Goal: Task Accomplishment & Management: Manage account settings

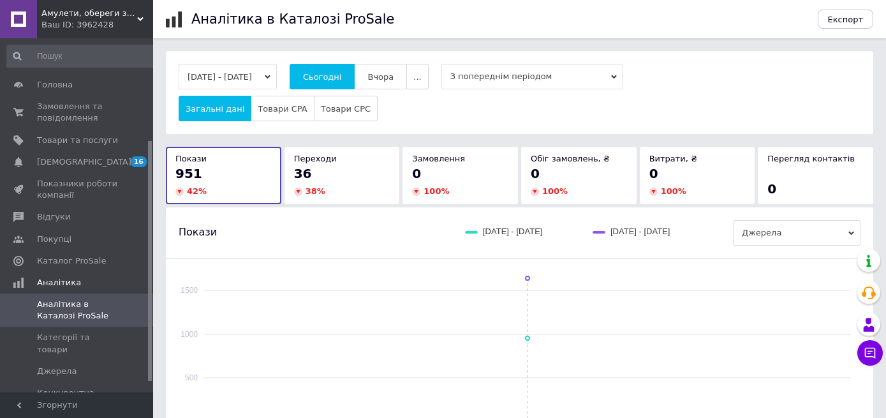
click at [407, 77] on button "Вчора" at bounding box center [380, 77] width 53 height 26
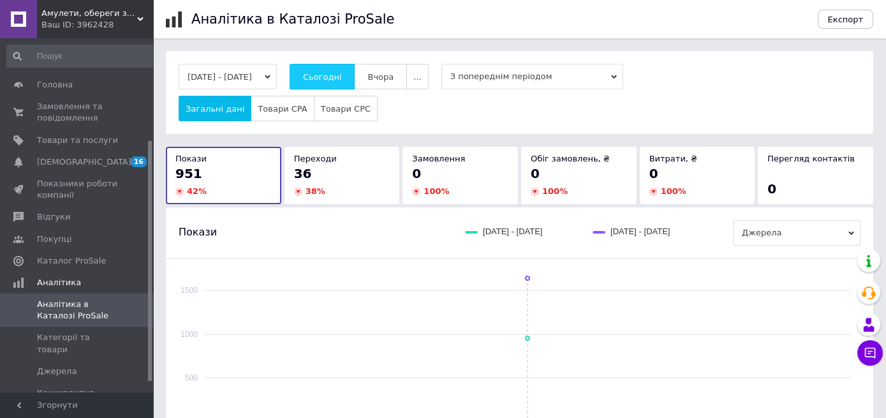
scroll to position [151, 0]
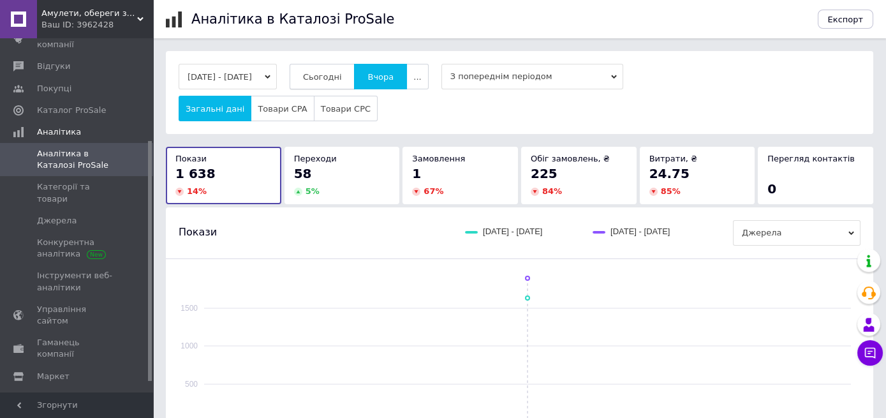
click at [324, 77] on button "Сьогодні" at bounding box center [323, 77] width 66 height 26
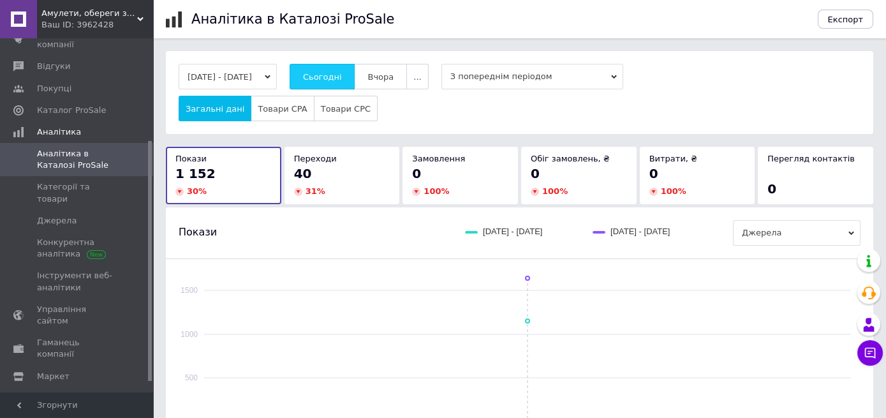
drag, startPoint x: 385, startPoint y: 75, endPoint x: 367, endPoint y: 78, distance: 18.8
click at [385, 75] on span "Вчора" at bounding box center [381, 77] width 26 height 10
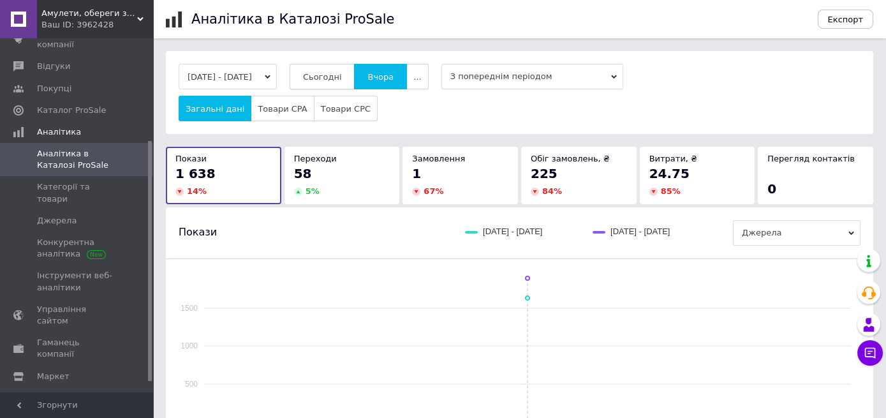
click at [339, 78] on span "Сьогодні" at bounding box center [322, 77] width 39 height 10
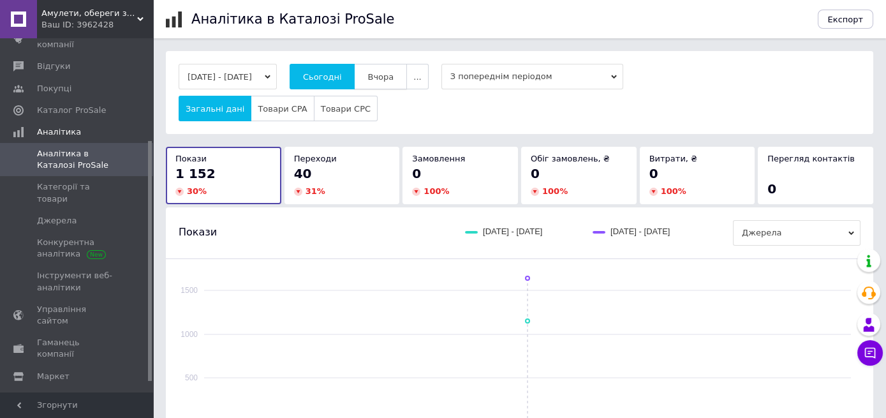
click at [396, 68] on button "Вчора" at bounding box center [380, 77] width 53 height 26
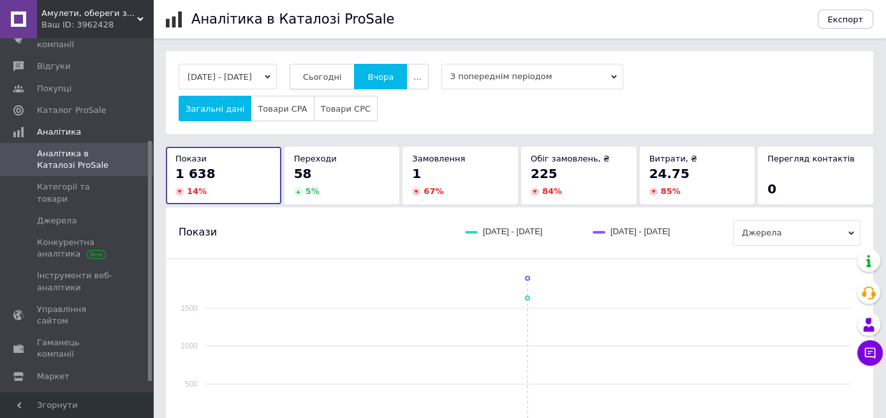
click at [345, 70] on button "Сьогодні" at bounding box center [323, 77] width 66 height 26
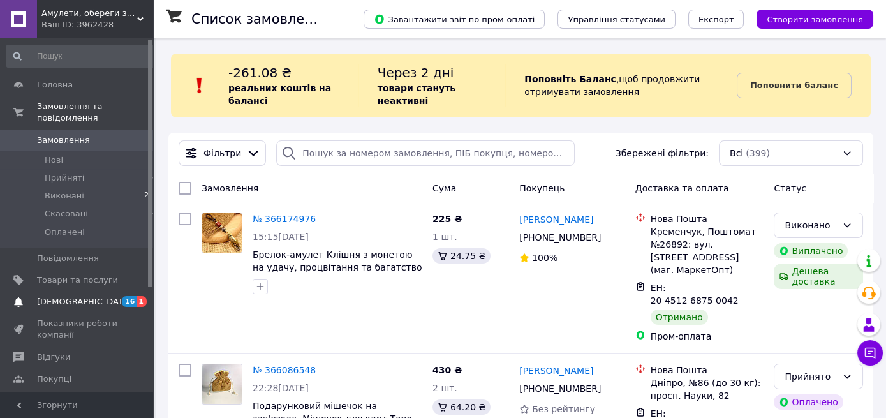
click at [75, 296] on span "[DEMOGRAPHIC_DATA]" at bounding box center [84, 301] width 94 height 11
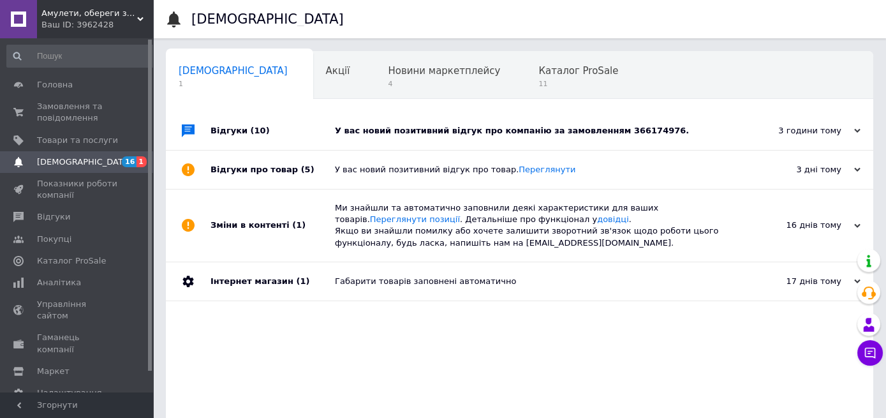
click at [626, 126] on div "У вас новий позитивний відгук про компанію за замовленням 366174976." at bounding box center [534, 130] width 398 height 11
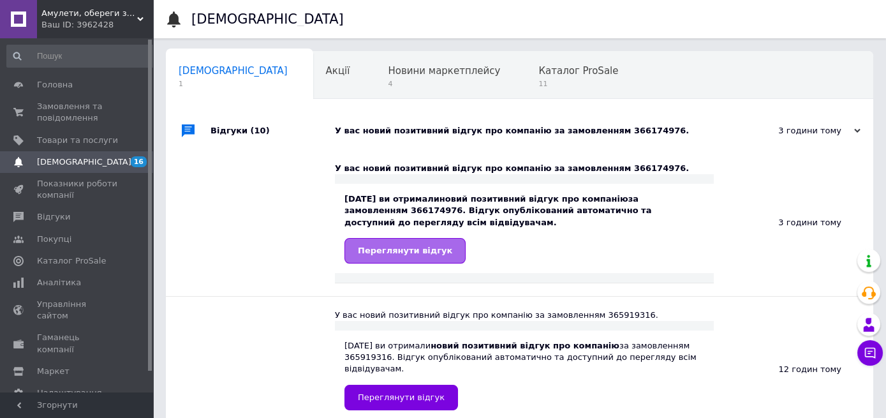
click at [422, 260] on link "Переглянути відгук" at bounding box center [405, 251] width 121 height 26
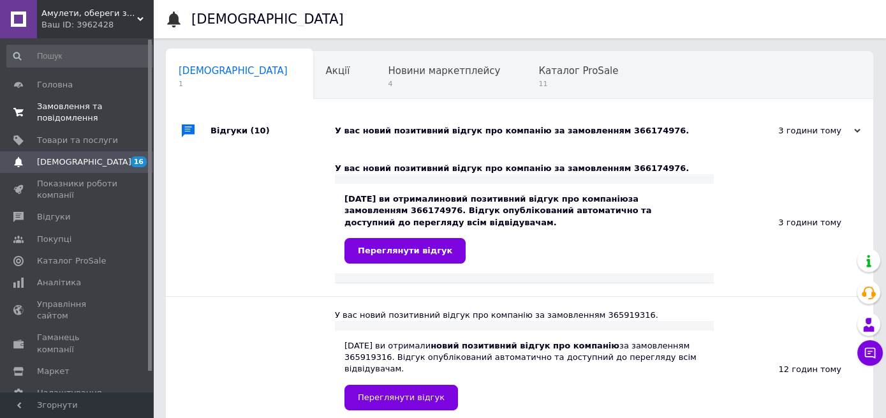
click at [63, 114] on span "Замовлення та повідомлення" at bounding box center [77, 112] width 81 height 23
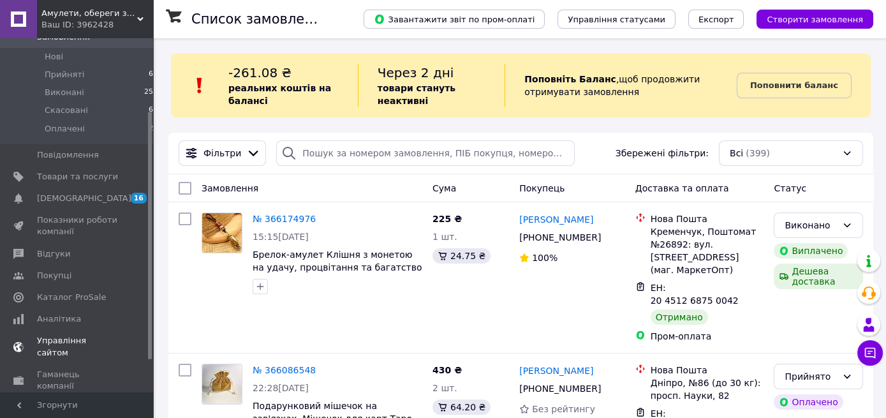
scroll to position [151, 0]
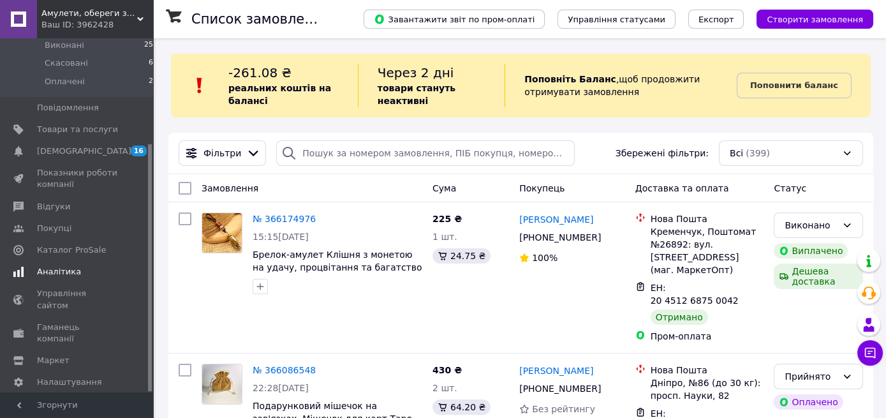
click at [57, 266] on span "Аналітика" at bounding box center [59, 271] width 44 height 11
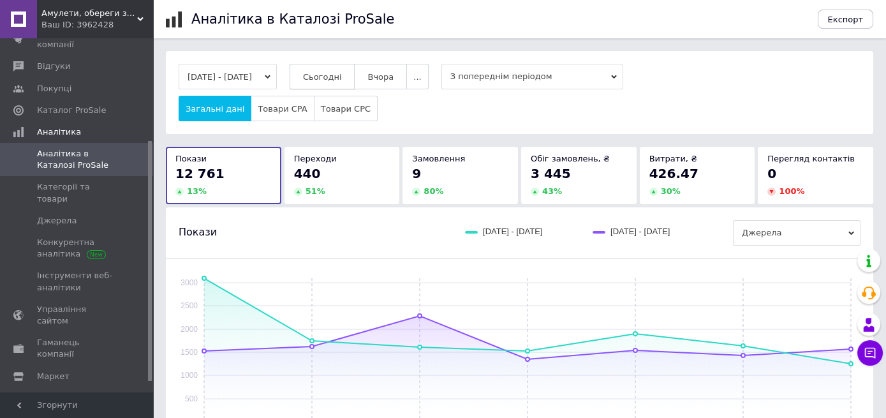
click at [342, 75] on span "Сьогодні" at bounding box center [322, 77] width 39 height 10
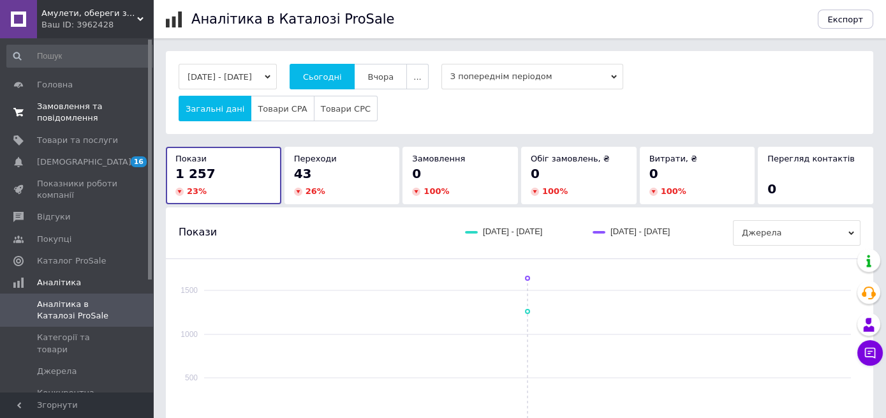
click at [64, 114] on span "Замовлення та повідомлення" at bounding box center [77, 112] width 81 height 23
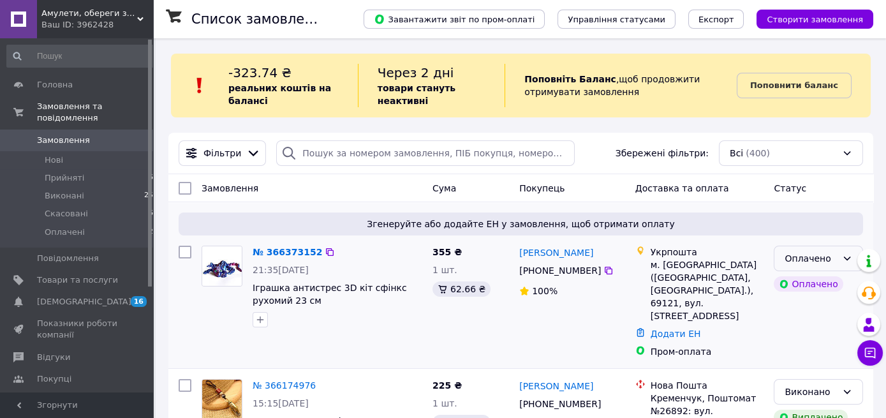
click at [848, 260] on icon at bounding box center [847, 259] width 7 height 4
click at [801, 285] on li "Прийнято" at bounding box center [819, 285] width 88 height 23
click at [282, 253] on link "№ 366373152" at bounding box center [284, 252] width 63 height 10
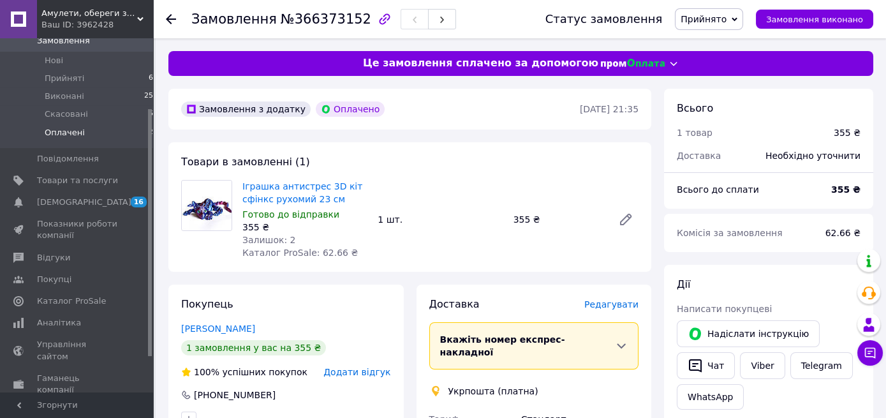
scroll to position [151, 0]
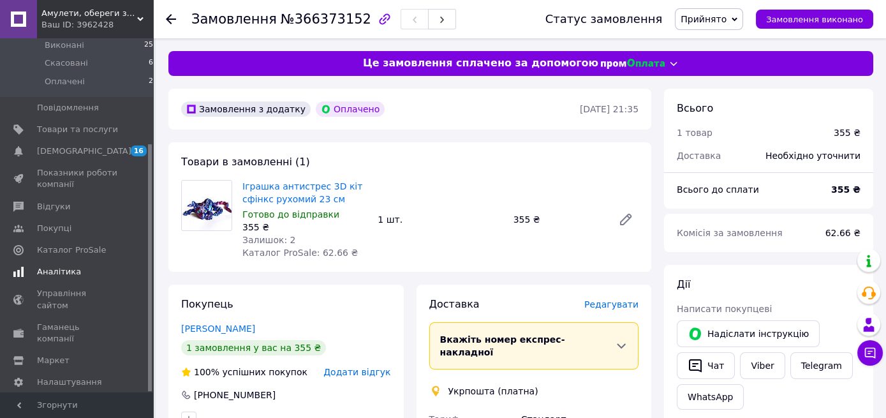
click at [70, 266] on span "Аналітика" at bounding box center [59, 271] width 44 height 11
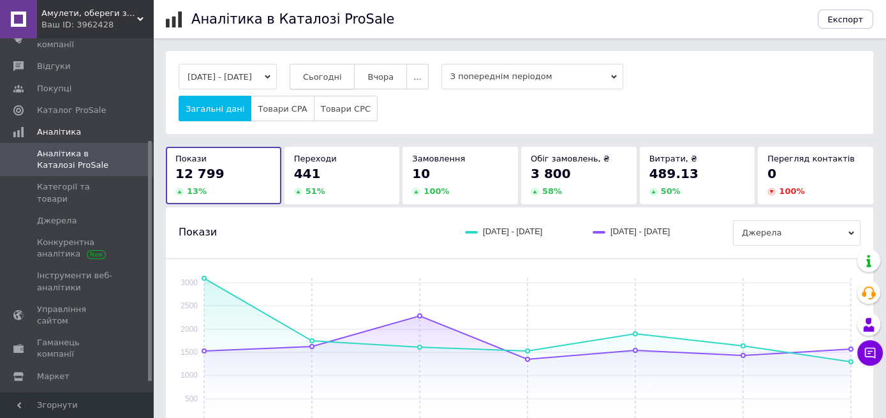
click at [342, 75] on span "Сьогодні" at bounding box center [322, 77] width 39 height 10
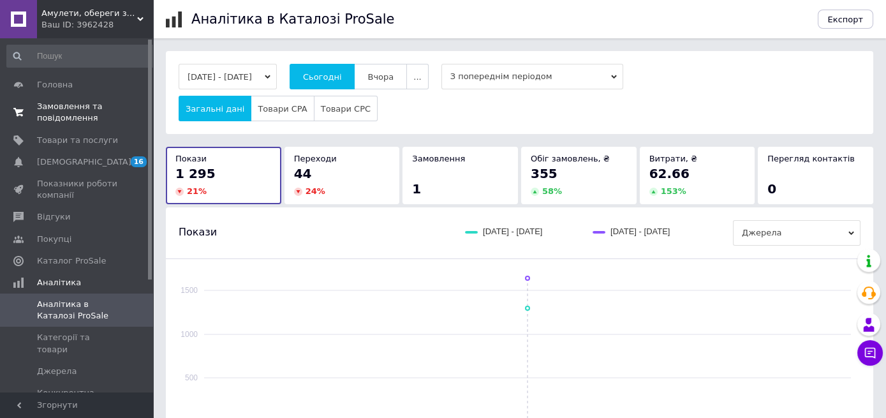
click at [50, 124] on link "Замовлення та повідомлення 0 0" at bounding box center [82, 112] width 165 height 33
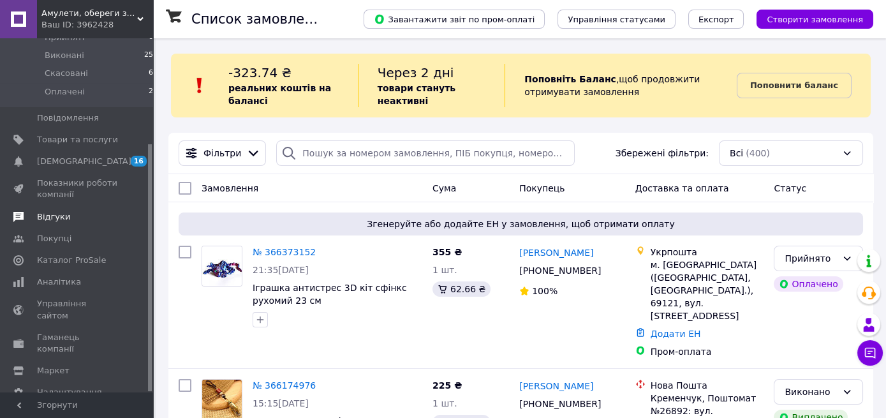
scroll to position [151, 0]
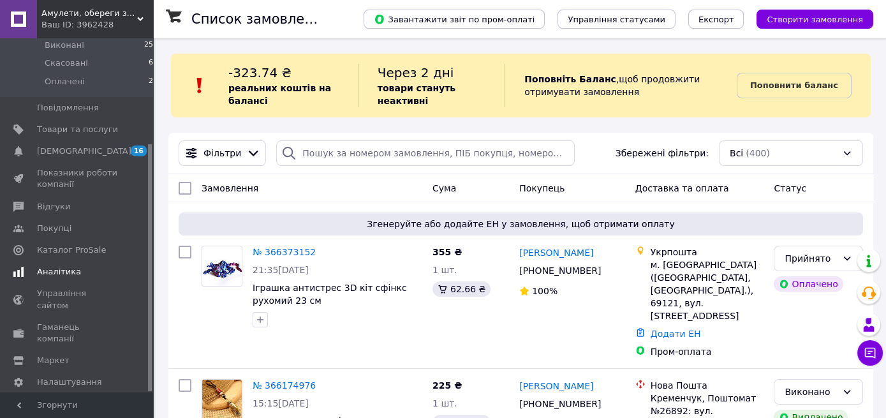
click at [64, 266] on span "Аналітика" at bounding box center [59, 271] width 44 height 11
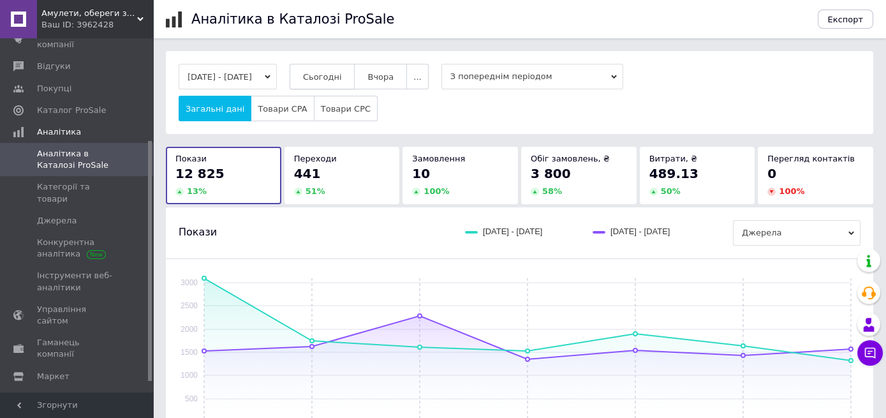
click at [339, 75] on span "Сьогодні" at bounding box center [322, 77] width 39 height 10
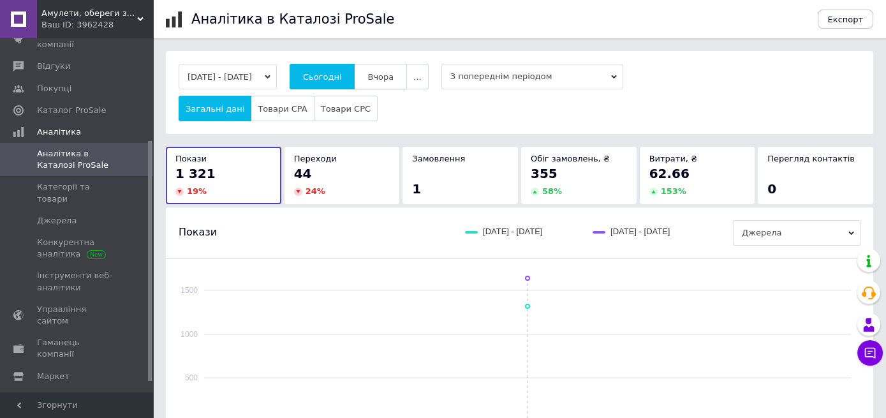
click at [394, 77] on span "Вчора" at bounding box center [381, 77] width 26 height 10
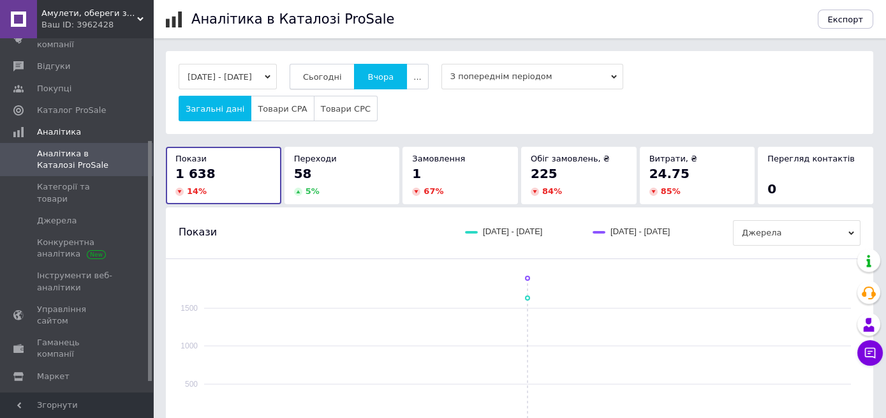
click at [329, 75] on span "Сьогодні" at bounding box center [322, 77] width 39 height 10
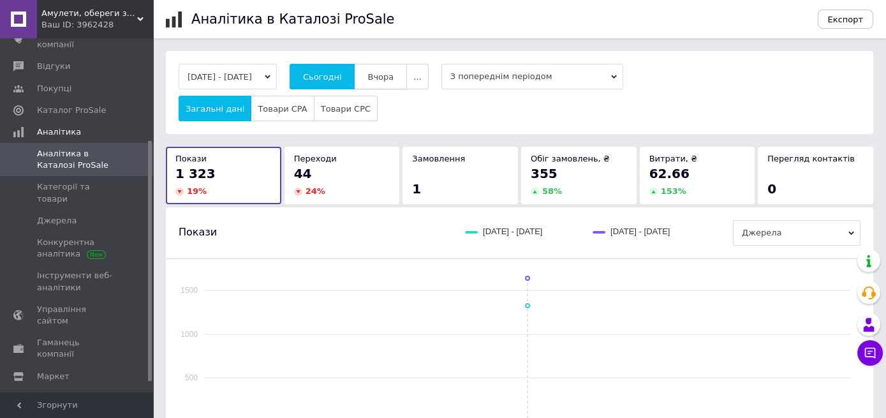
click at [383, 73] on button "Вчора" at bounding box center [380, 77] width 53 height 26
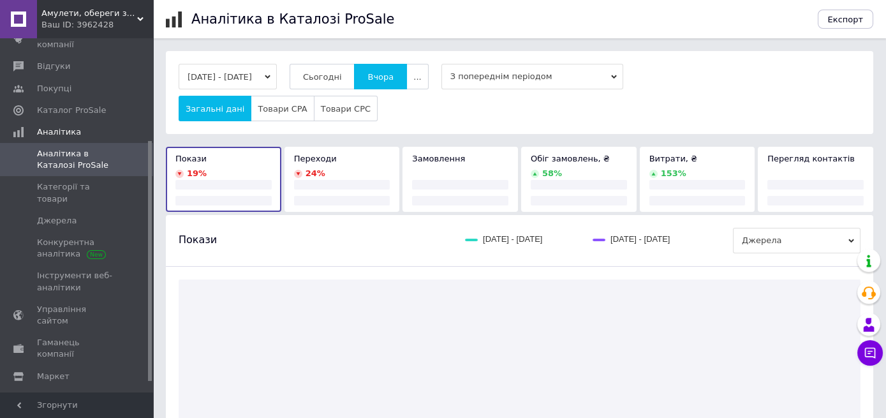
click at [332, 59] on div "[DATE] - [DATE] Сьогодні [GEOGRAPHIC_DATA] ... З попереднім періодом Загальні д…" at bounding box center [520, 92] width 708 height 83
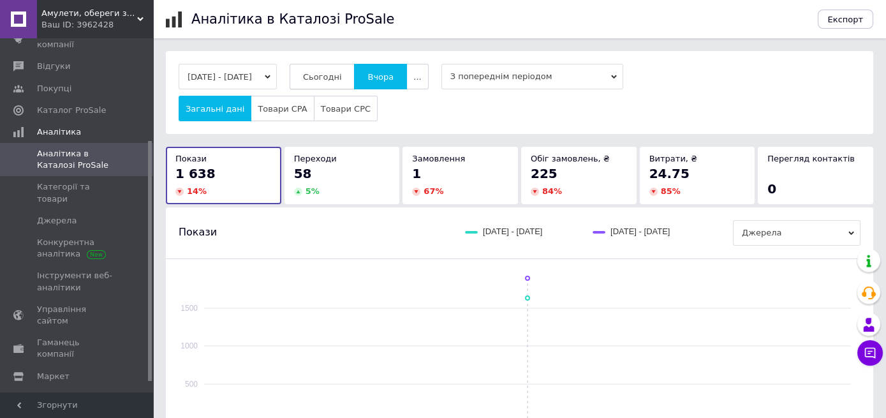
click at [332, 73] on span "Сьогодні" at bounding box center [322, 77] width 39 height 10
